Goal: Find specific page/section: Find specific page/section

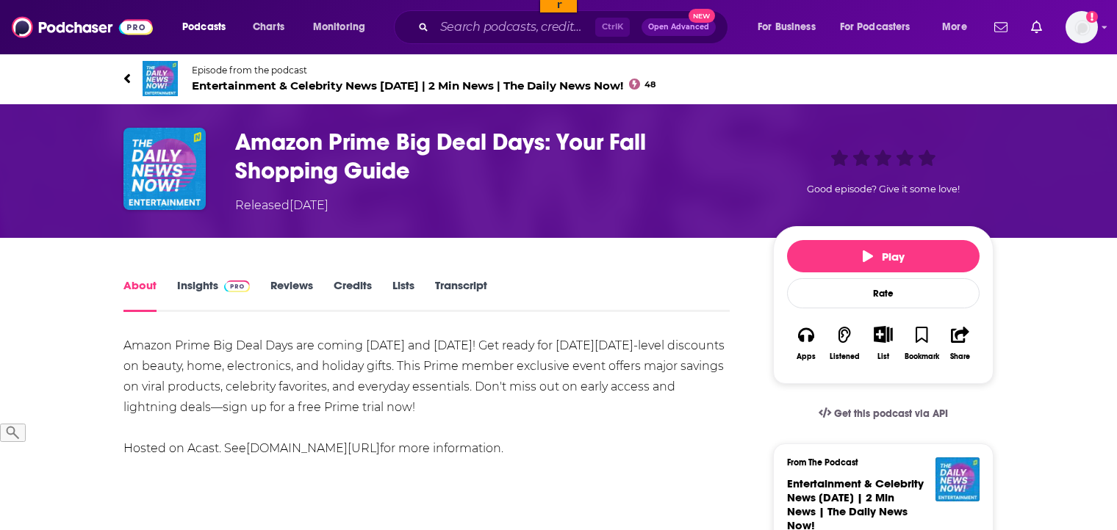
click at [196, 282] on link "Insights" at bounding box center [213, 295] width 73 height 34
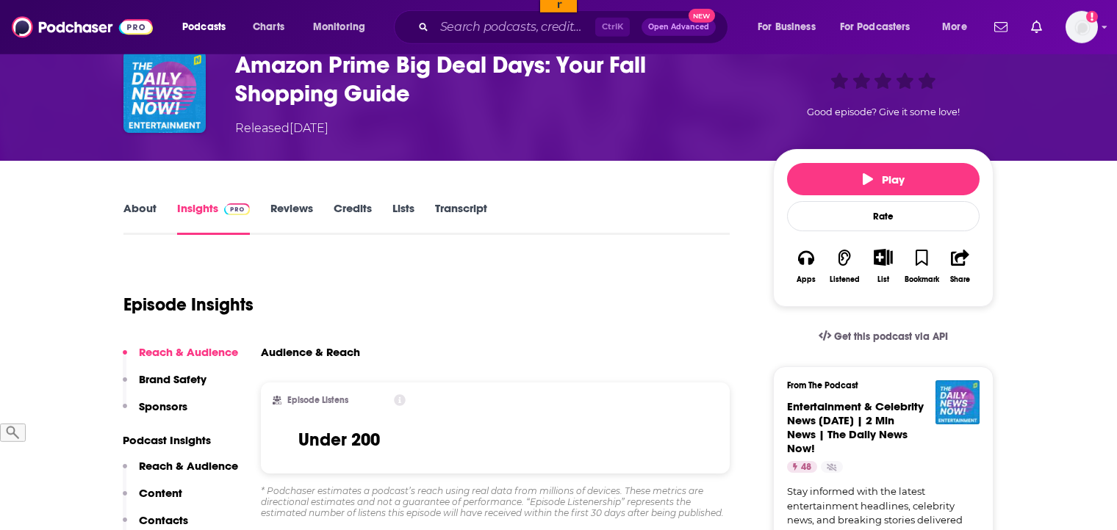
scroll to position [155, 0]
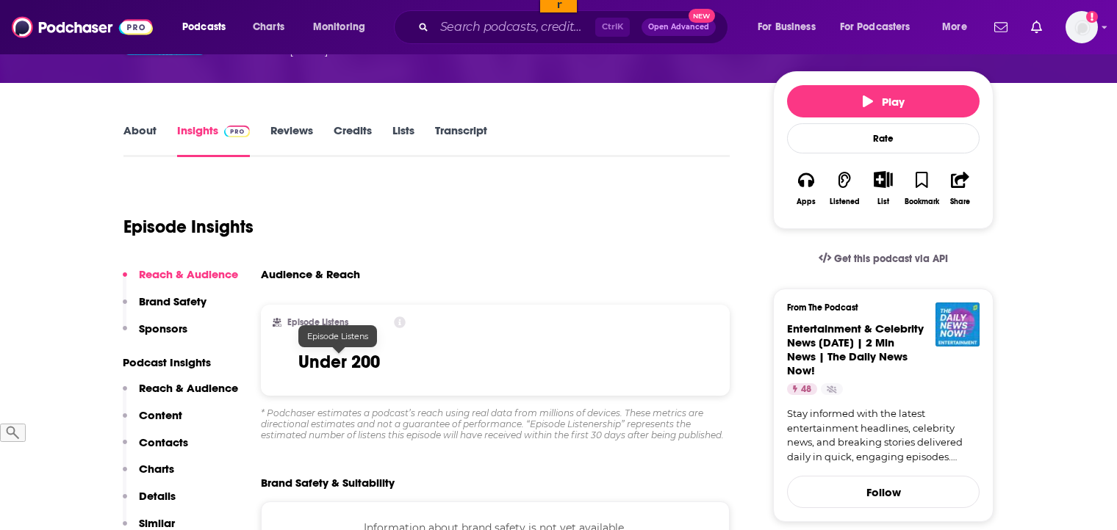
click at [365, 364] on h3 "Under 200" at bounding box center [339, 362] width 82 height 22
click at [399, 325] on icon at bounding box center [400, 323] width 12 height 12
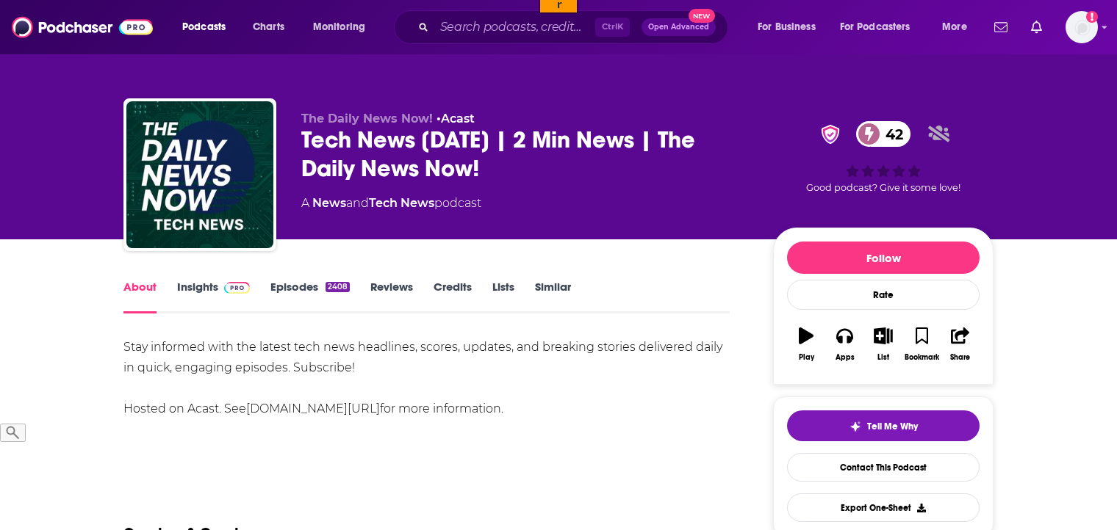
click at [191, 284] on link "Insights" at bounding box center [213, 297] width 73 height 34
